Goal: Complete application form

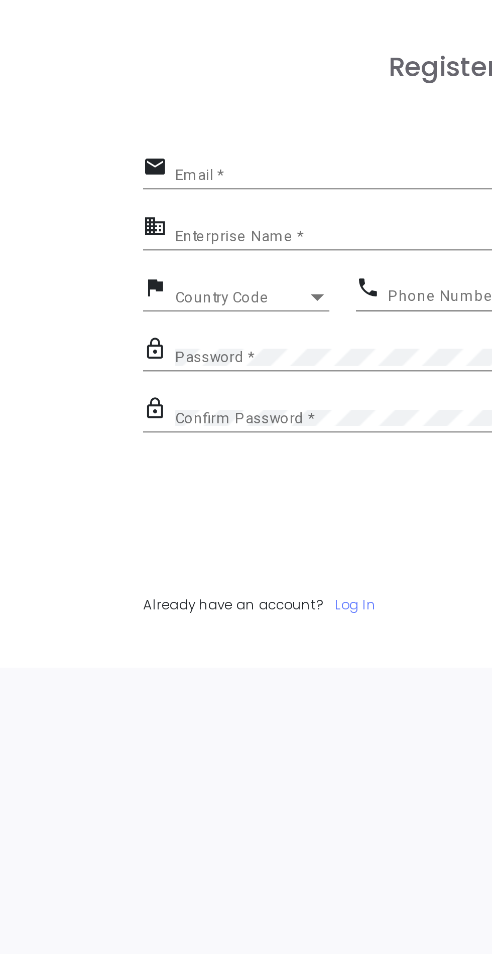
click at [158, 316] on input "Email *" at bounding box center [252, 315] width 214 height 6
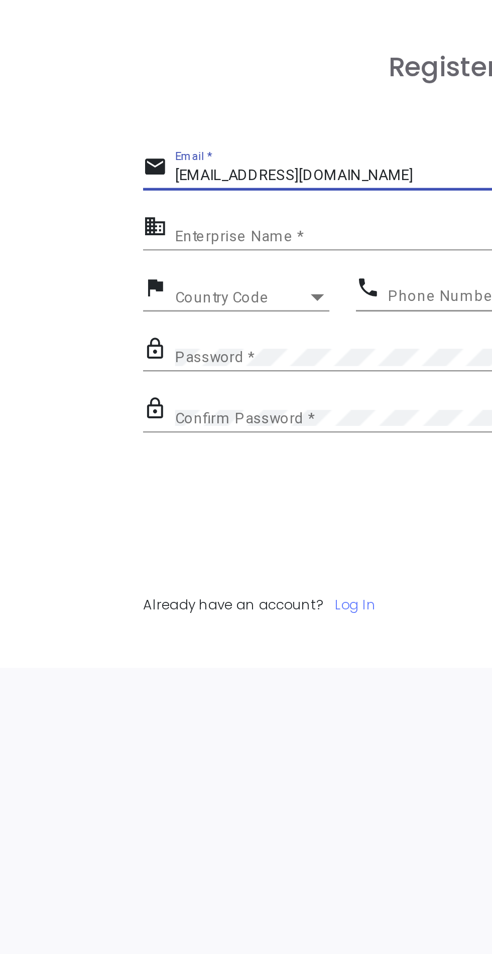
type input "[EMAIL_ADDRESS][DOMAIN_NAME]"
click at [150, 337] on input "Enterprise Name *" at bounding box center [252, 338] width 214 height 6
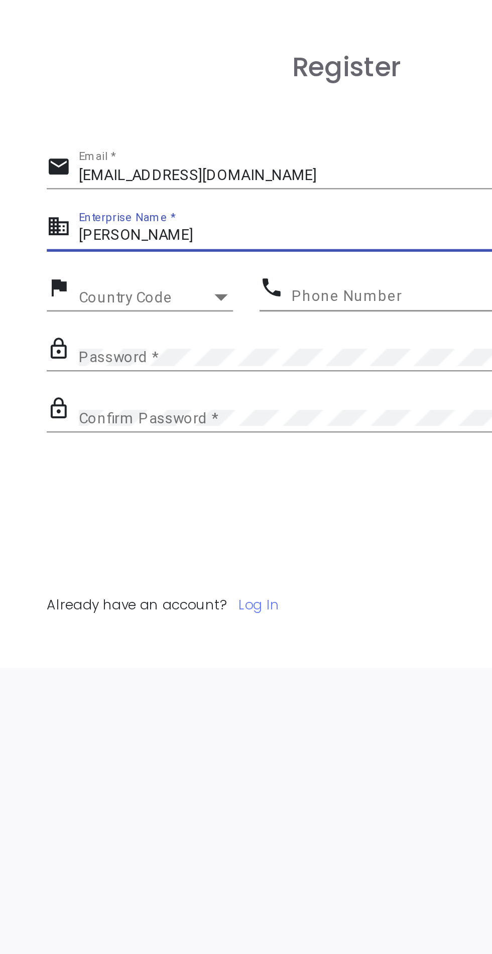
type input "[PERSON_NAME]"
click at [154, 362] on span "Country Code" at bounding box center [169, 361] width 49 height 6
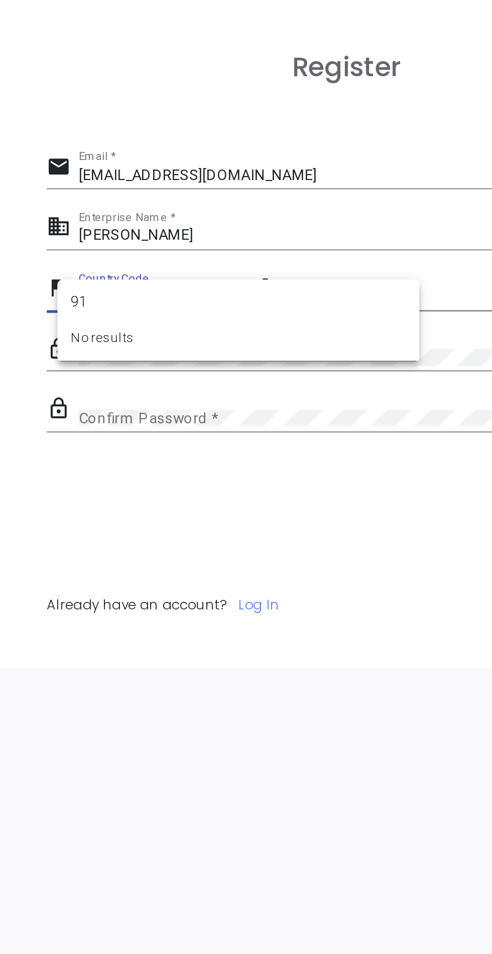
type input "9"
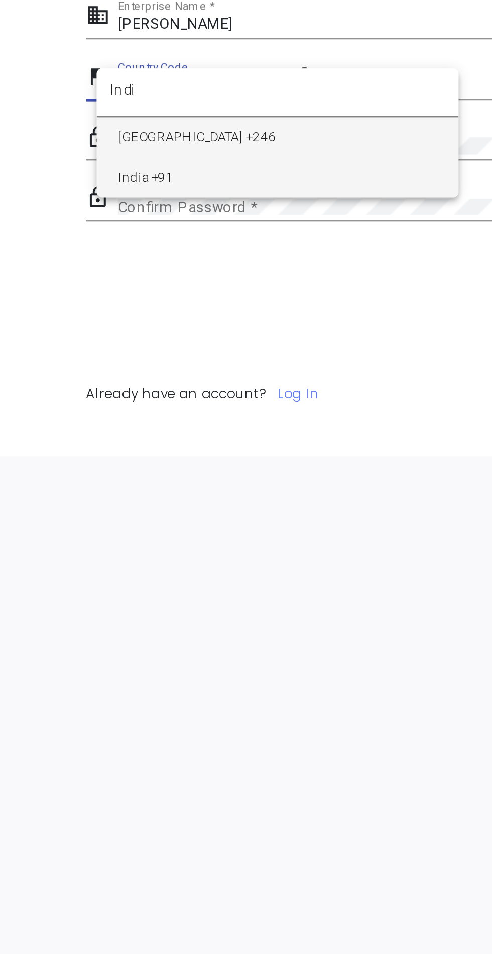
type input "Indi"
click at [216, 398] on span "India +91" at bounding box center [205, 395] width 120 height 15
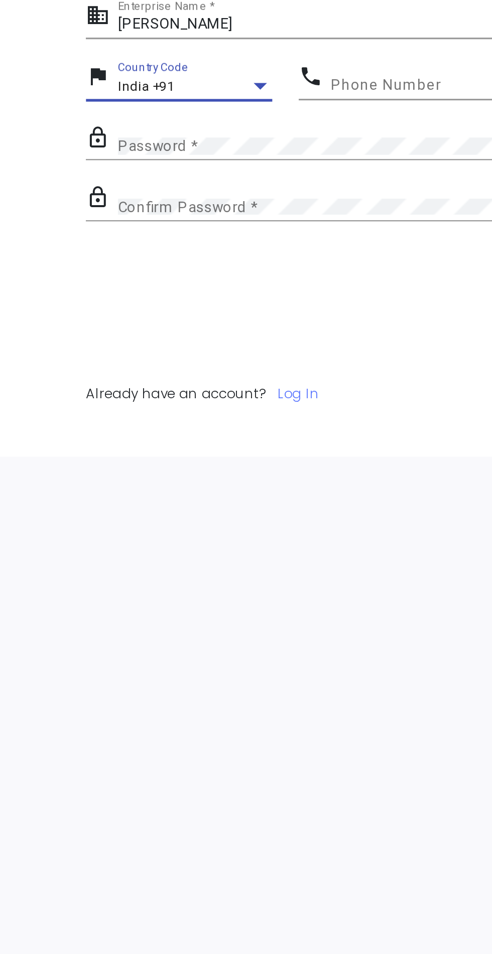
click at [254, 360] on input "Phone Number" at bounding box center [291, 361] width 133 height 6
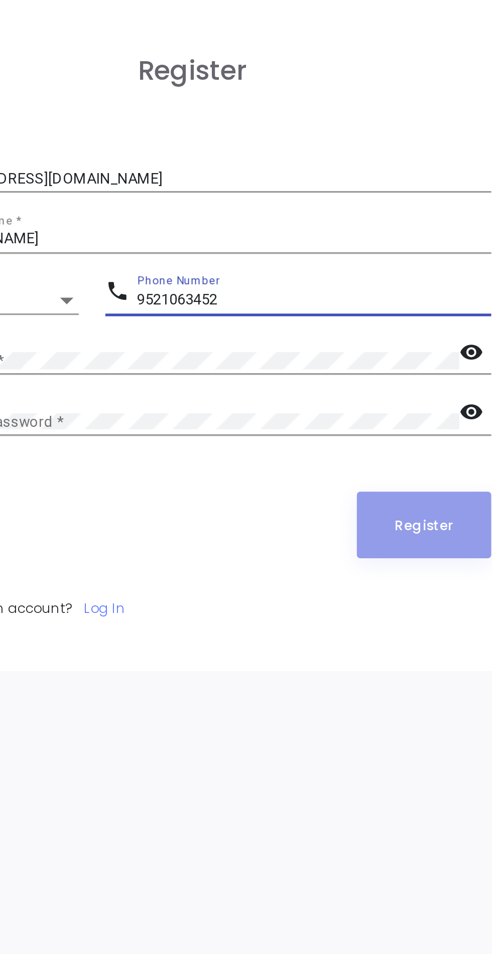
type input "9521063452"
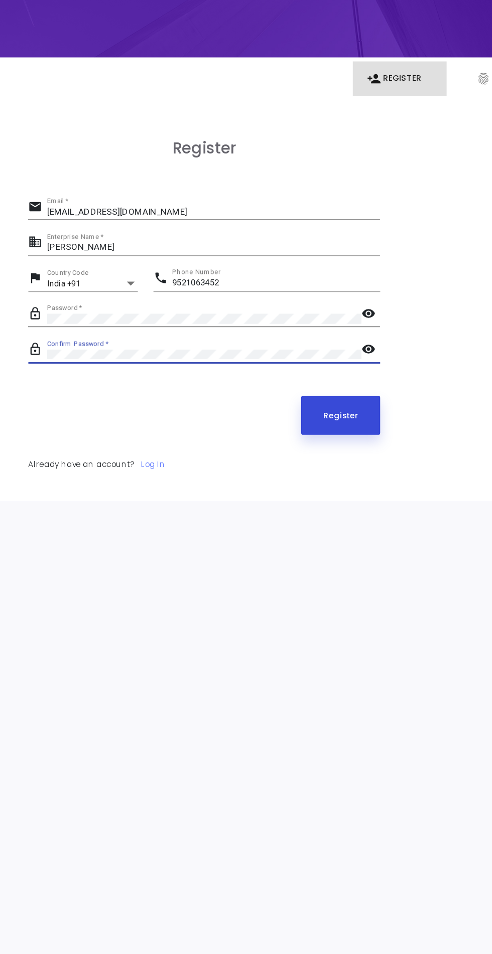
click at [340, 455] on button "Register" at bounding box center [333, 445] width 51 height 25
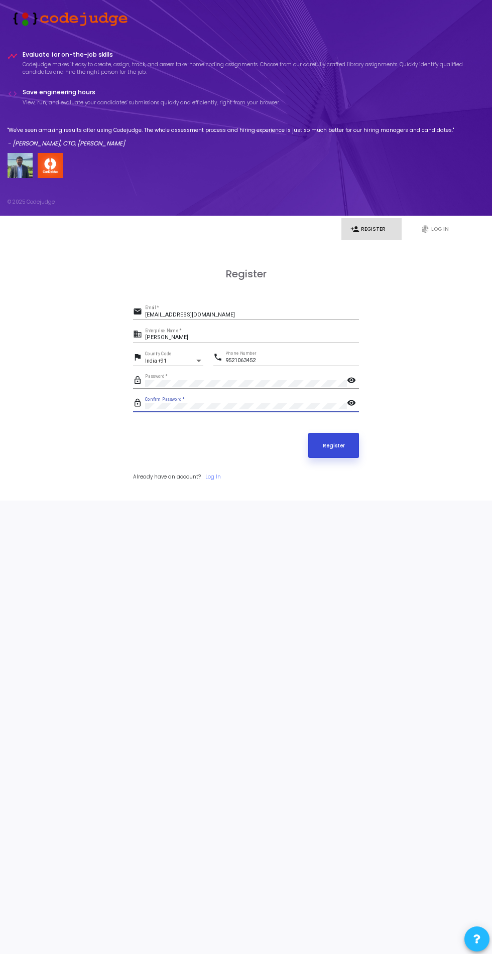
click at [338, 449] on button "Register" at bounding box center [333, 445] width 51 height 25
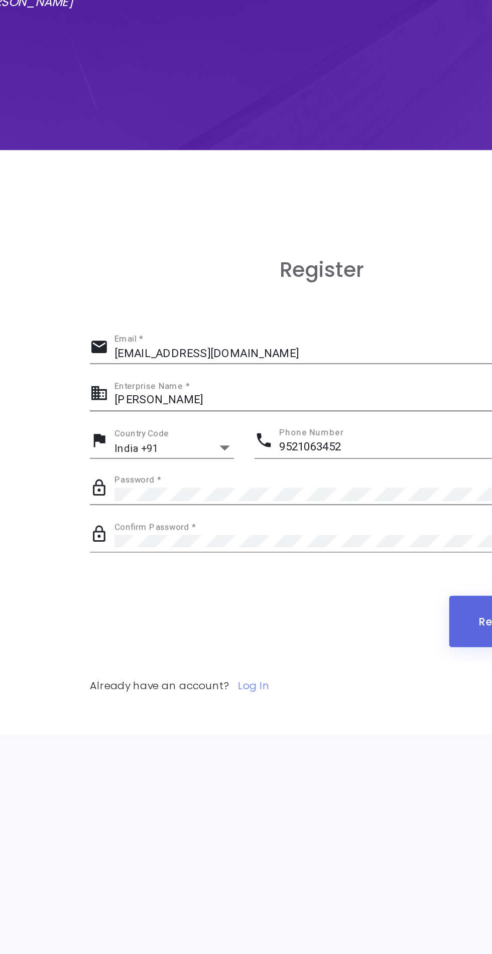
click at [257, 358] on input "9521063452" at bounding box center [291, 361] width 133 height 6
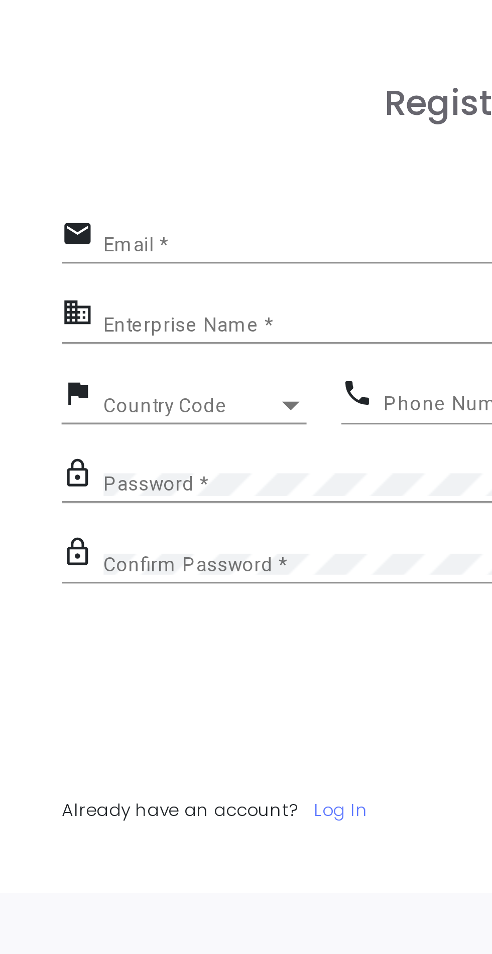
click at [190, 313] on input "Email *" at bounding box center [252, 315] width 214 height 6
click at [227, 313] on input "Email *" at bounding box center [252, 315] width 214 height 6
